Goal: Obtain resource: Obtain resource

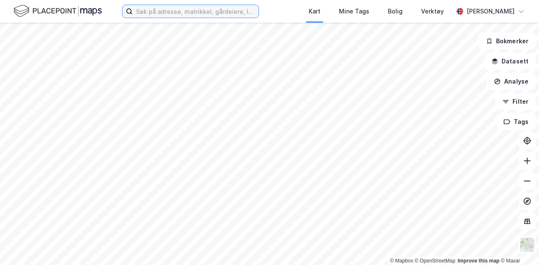
click at [194, 14] on input at bounding box center [196, 11] width 126 height 13
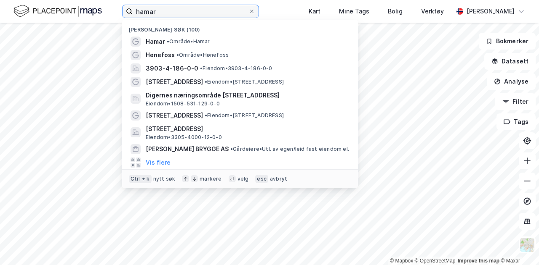
type input "hamar"
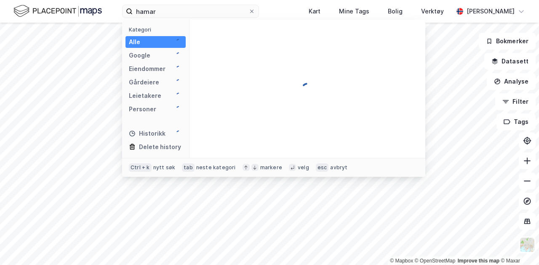
click at [202, 42] on div at bounding box center [307, 89] width 236 height 138
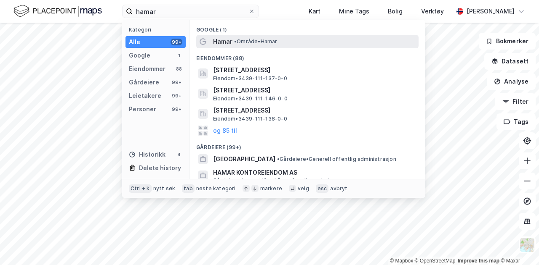
click at [226, 38] on span "Hamar" at bounding box center [222, 42] width 19 height 10
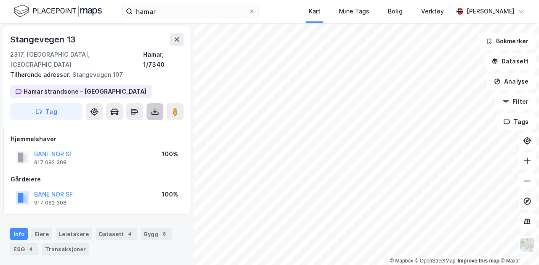
click at [154, 108] on icon at bounding box center [155, 112] width 8 height 8
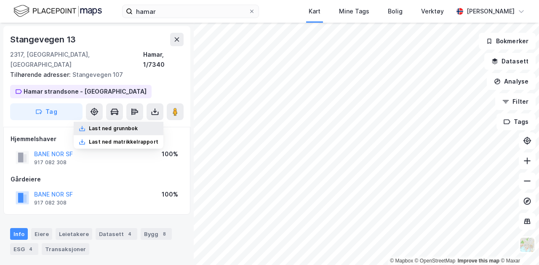
click at [127, 125] on div "Last ned grunnbok" at bounding box center [113, 128] width 49 height 7
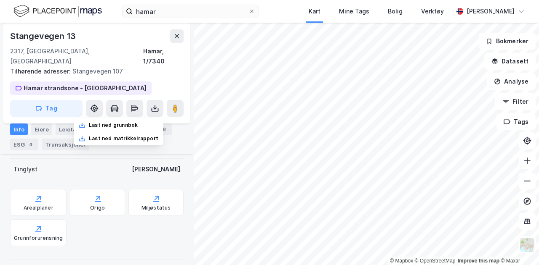
scroll to position [248, 0]
click at [46, 190] on div "Arealplaner" at bounding box center [38, 202] width 56 height 27
